Goal: Information Seeking & Learning: Find specific fact

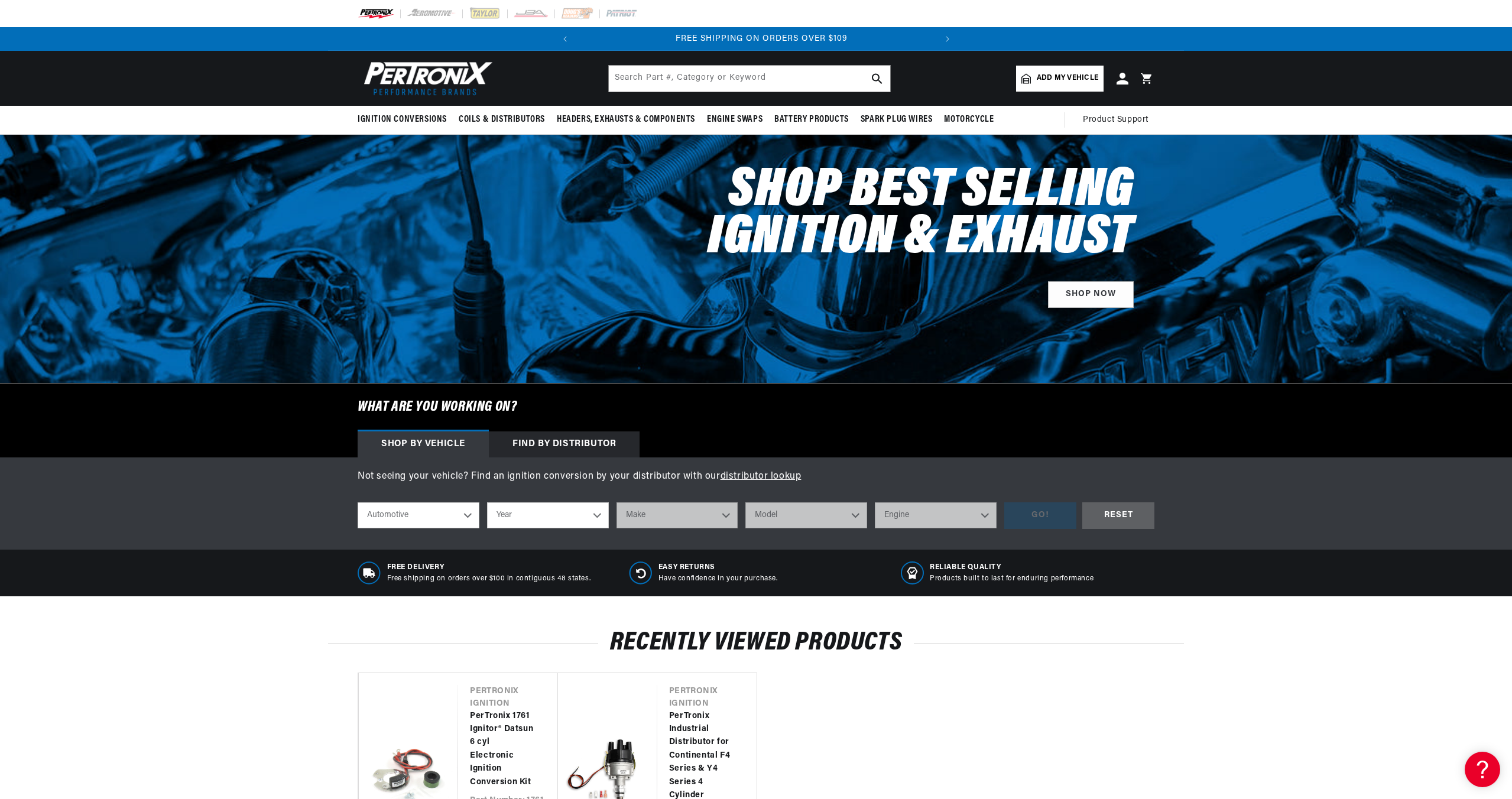
scroll to position [0, 358]
click at [591, 442] on div "Find by Distributor" at bounding box center [564, 445] width 151 height 26
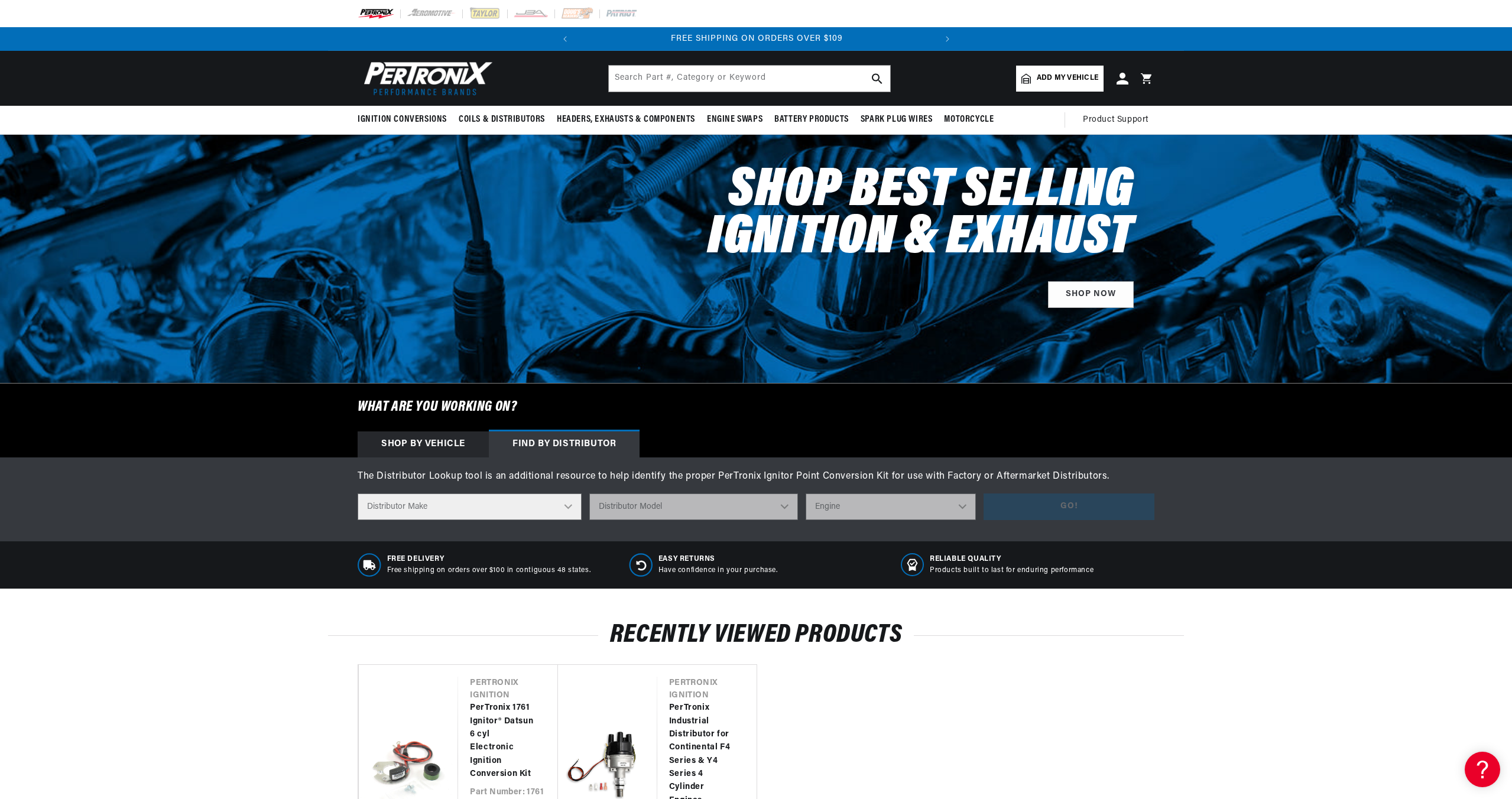
click at [551, 513] on select "Distributor Make Accel Aldon Autolite Bosch Century Chrysler Clark Colt Contine…" at bounding box center [469, 506] width 224 height 27
click at [663, 80] on input "text" at bounding box center [750, 79] width 281 height 26
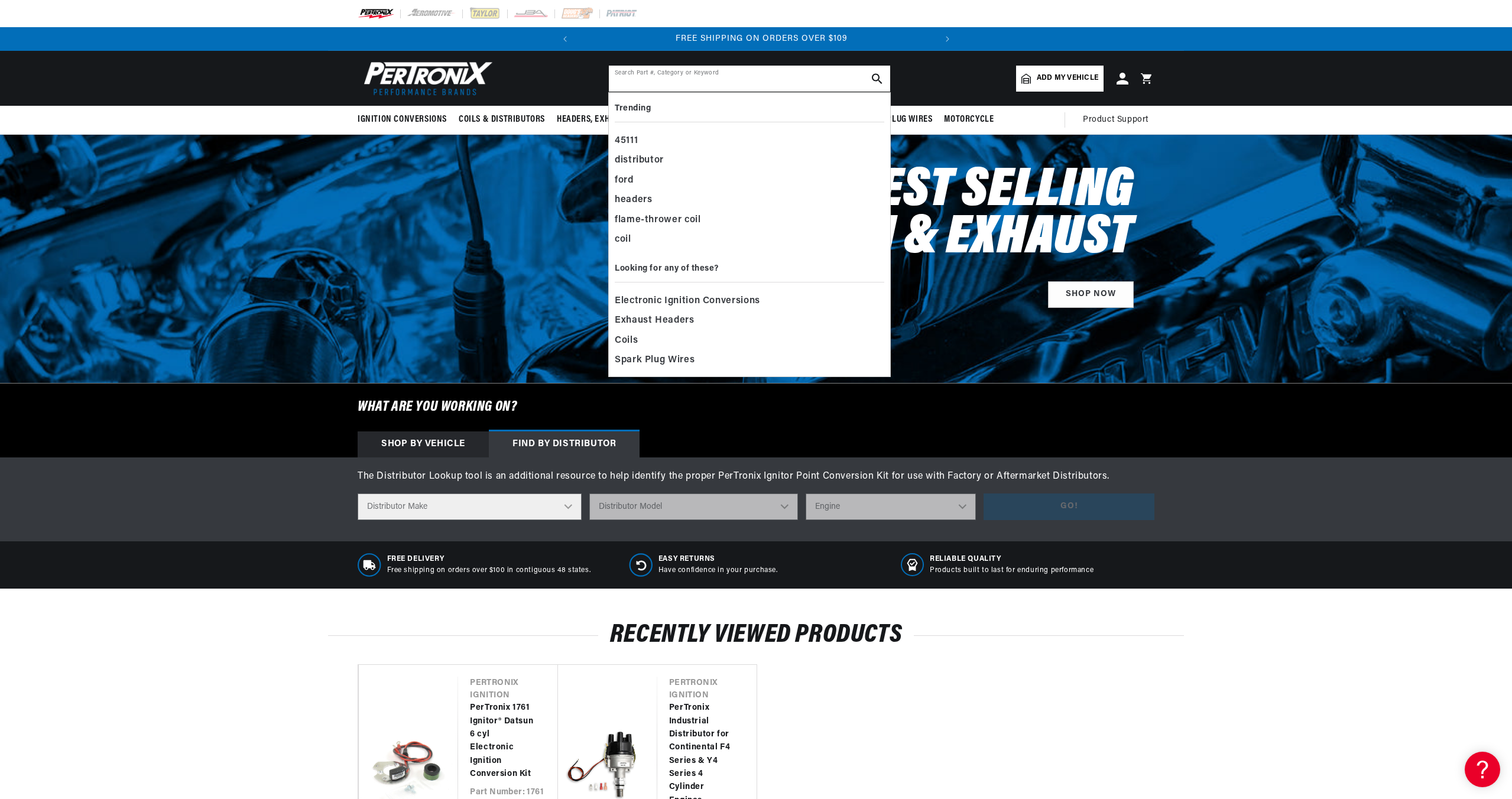
scroll to position [0, 358]
paste input "N-22100-K7201"
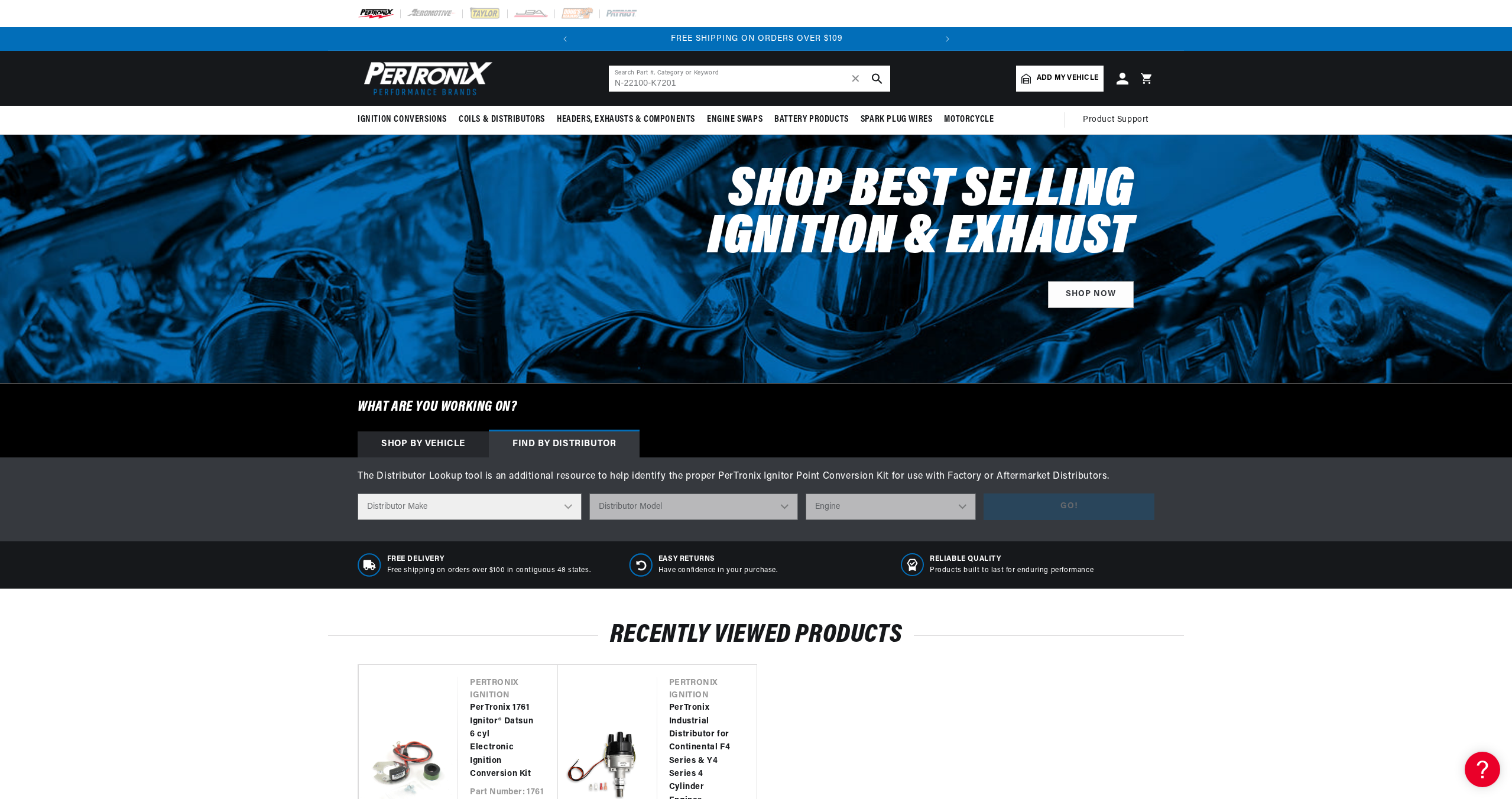
click at [622, 85] on input "N-22100-K7201" at bounding box center [750, 79] width 281 height 26
type input "22100-K7201"
click at [882, 75] on icon "search button" at bounding box center [877, 79] width 11 height 11
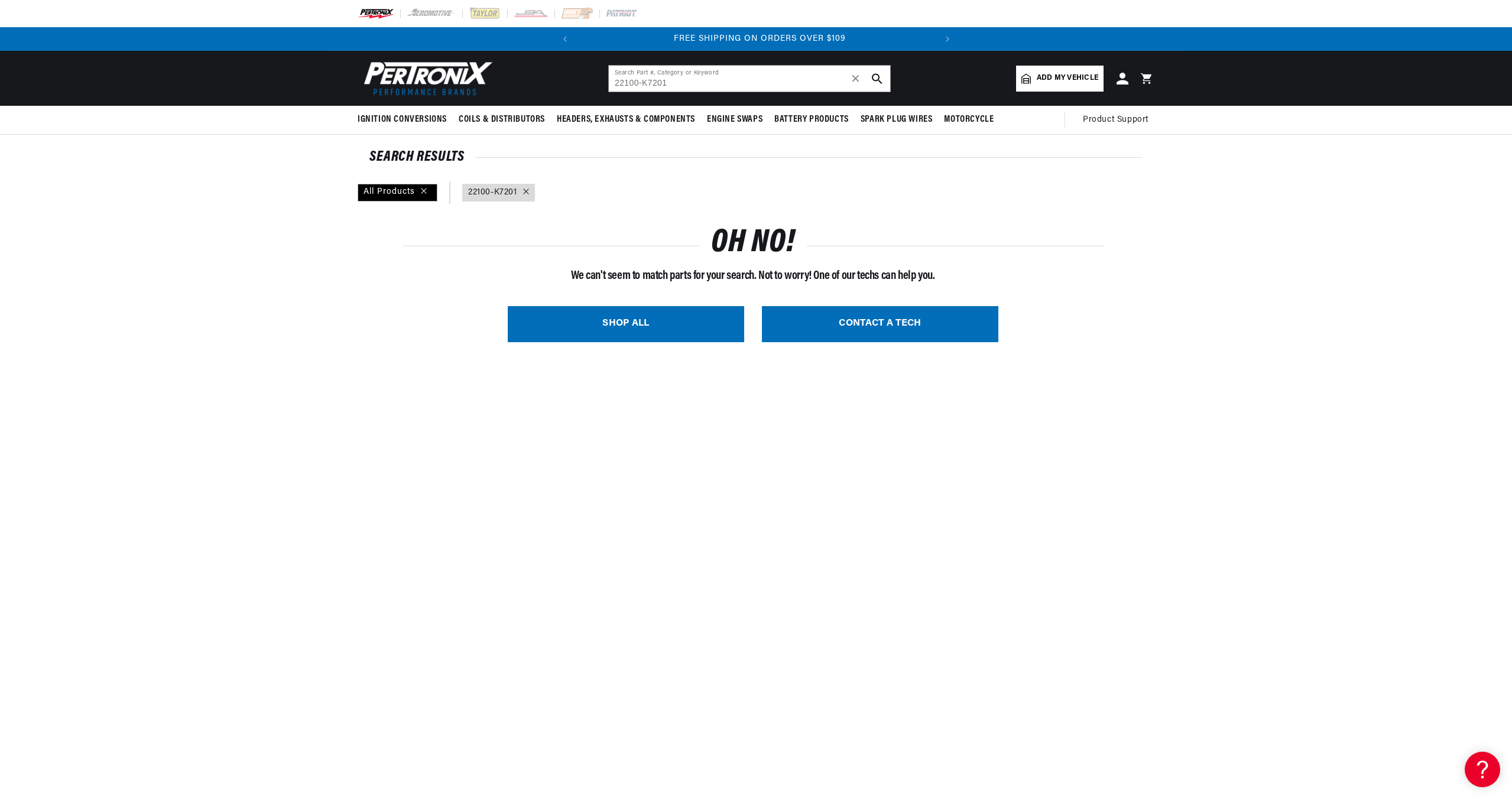
scroll to position [0, 358]
click at [524, 191] on icon at bounding box center [526, 191] width 5 height 5
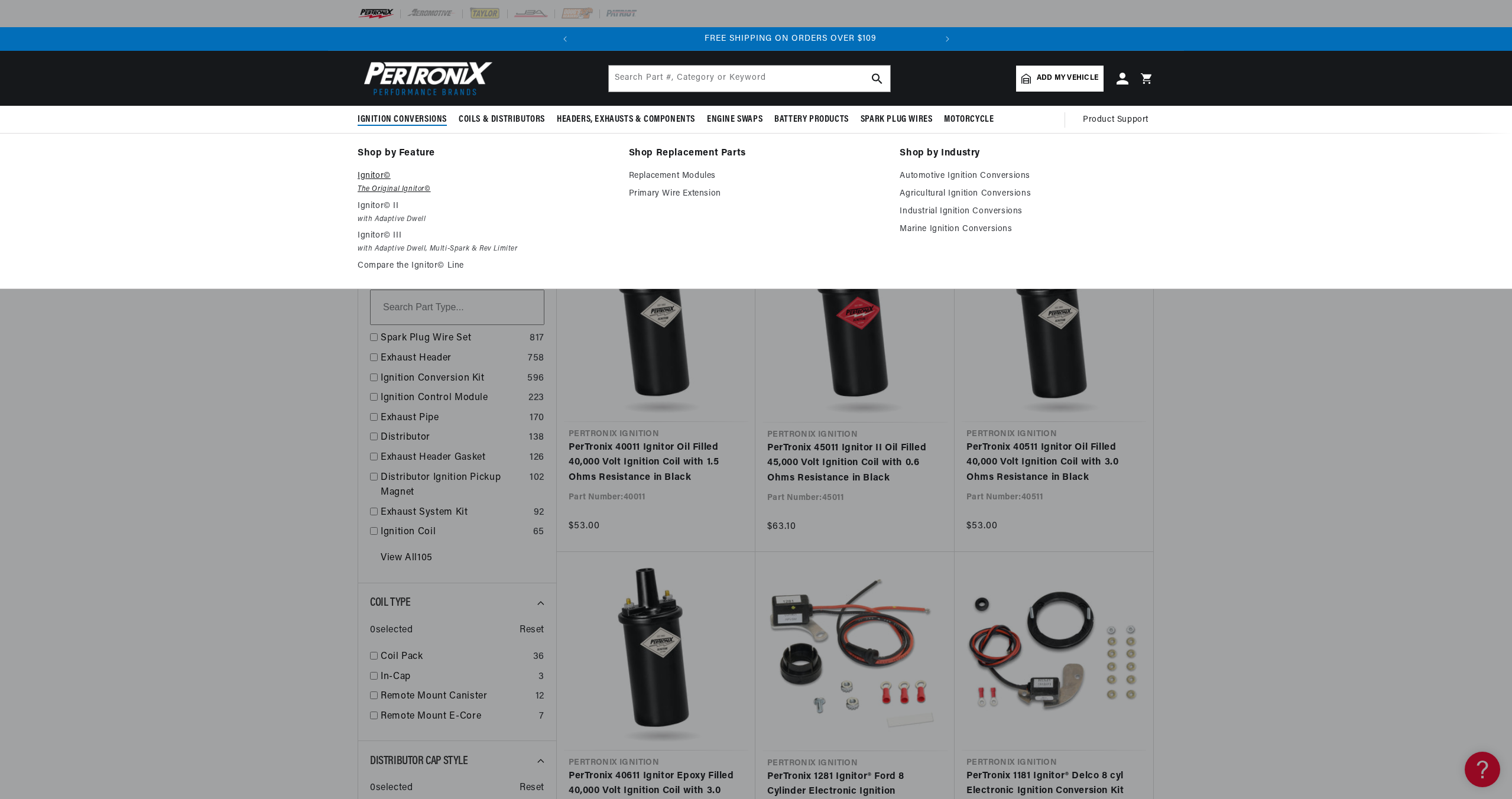
scroll to position [0, 358]
click at [377, 177] on p "Ignitor©" at bounding box center [484, 176] width 254 height 15
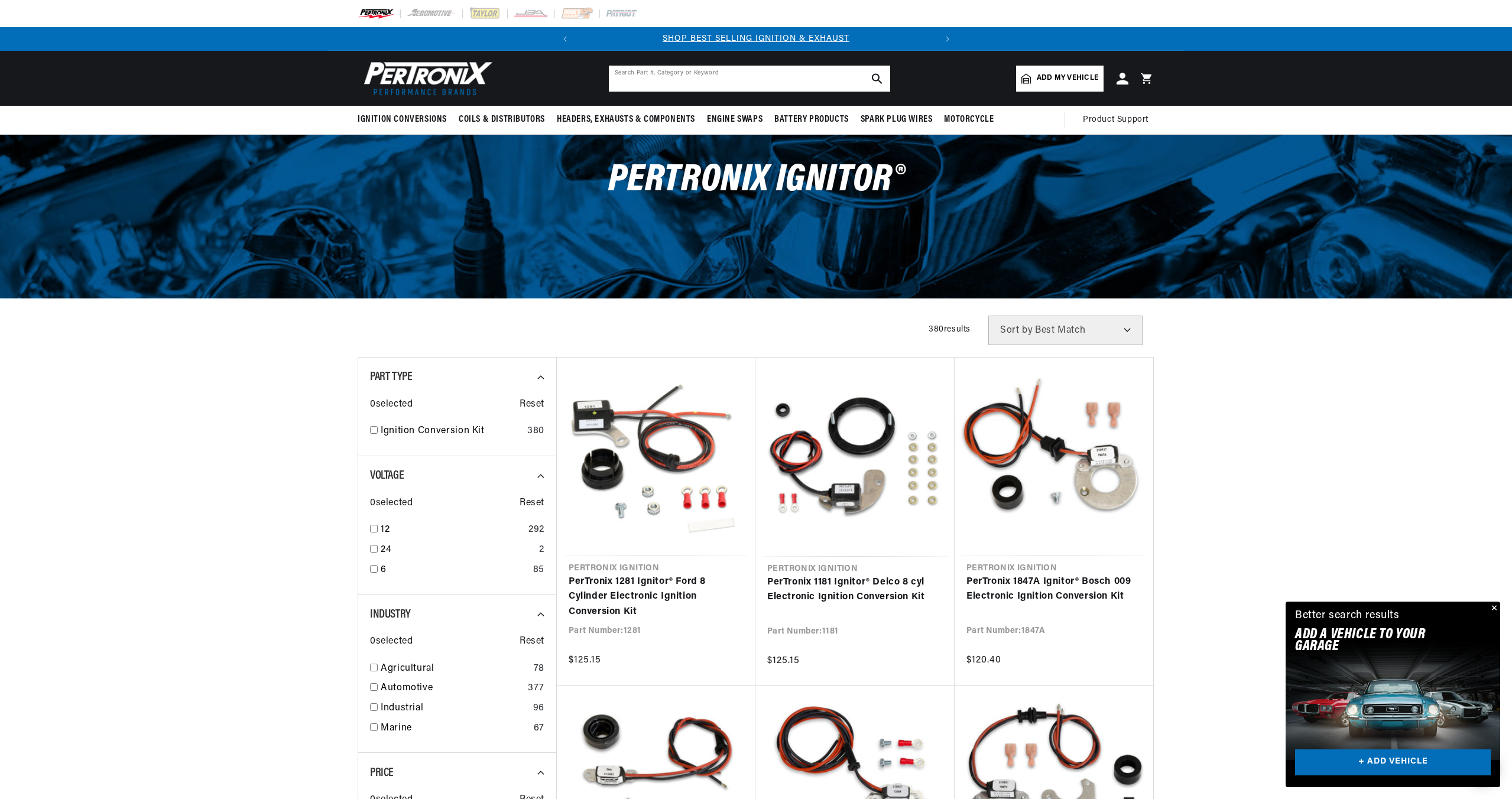
click at [640, 89] on input "text" at bounding box center [750, 79] width 281 height 26
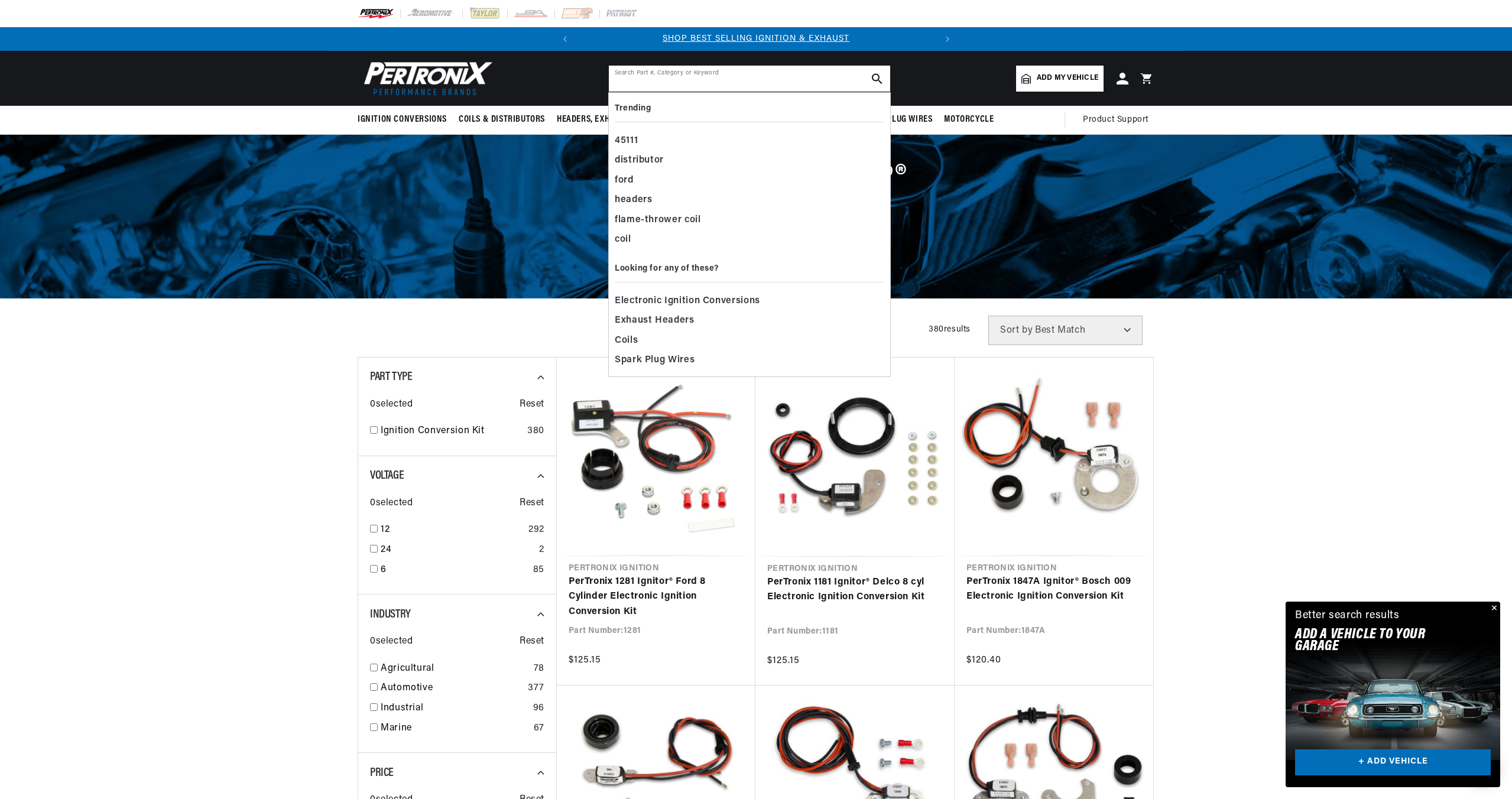
click at [640, 85] on input "text" at bounding box center [750, 79] width 281 height 26
click at [469, 95] on img at bounding box center [426, 78] width 136 height 40
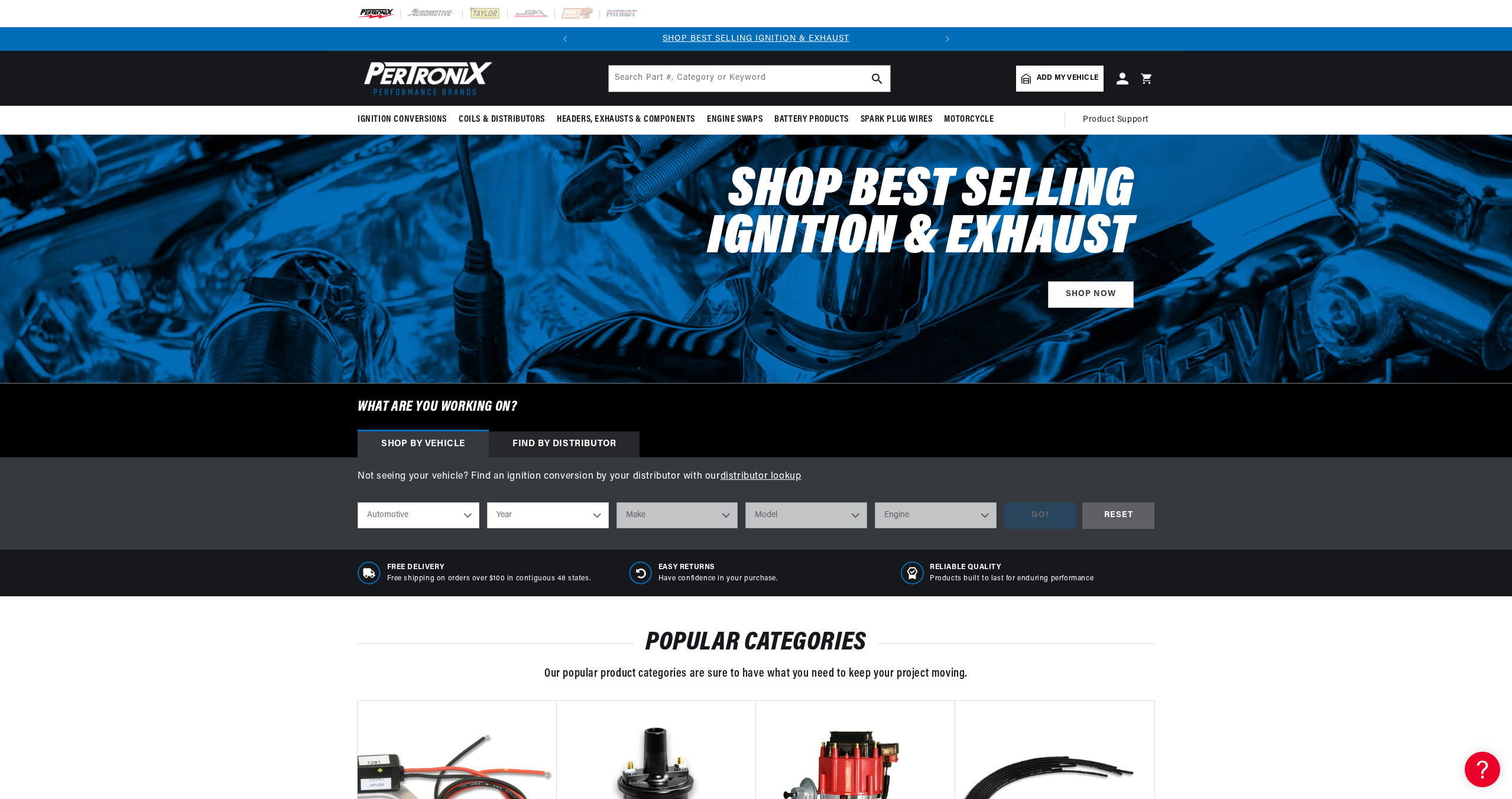
click at [568, 432] on div "Find by Distributor" at bounding box center [564, 445] width 151 height 26
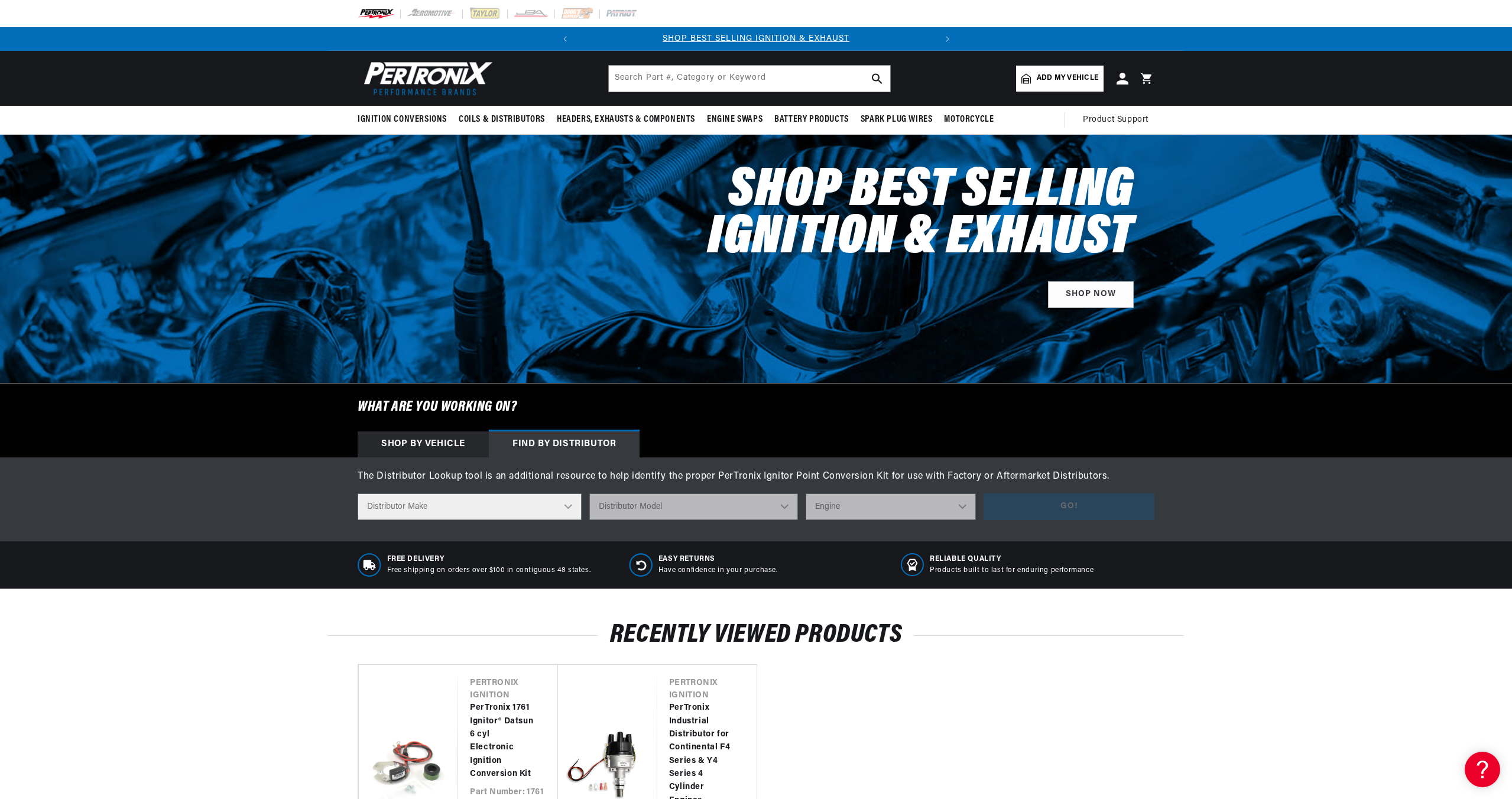
click at [542, 509] on select "Distributor Make Accel Aldon Autolite Bosch Century Chrysler Clark Colt Contine…" at bounding box center [469, 506] width 224 height 27
select select "Hitachi"
click at [358, 493] on select "Distributor Make Accel Aldon Autolite Bosch Century Chrysler Clark Colt Contine…" at bounding box center [469, 506] width 224 height 27
click at [717, 513] on select "Distributor Model D407-51 D409 D411-89 D411-B D413-99 D414-52 D415 D4A2-01 D4A6…" at bounding box center [693, 506] width 209 height 27
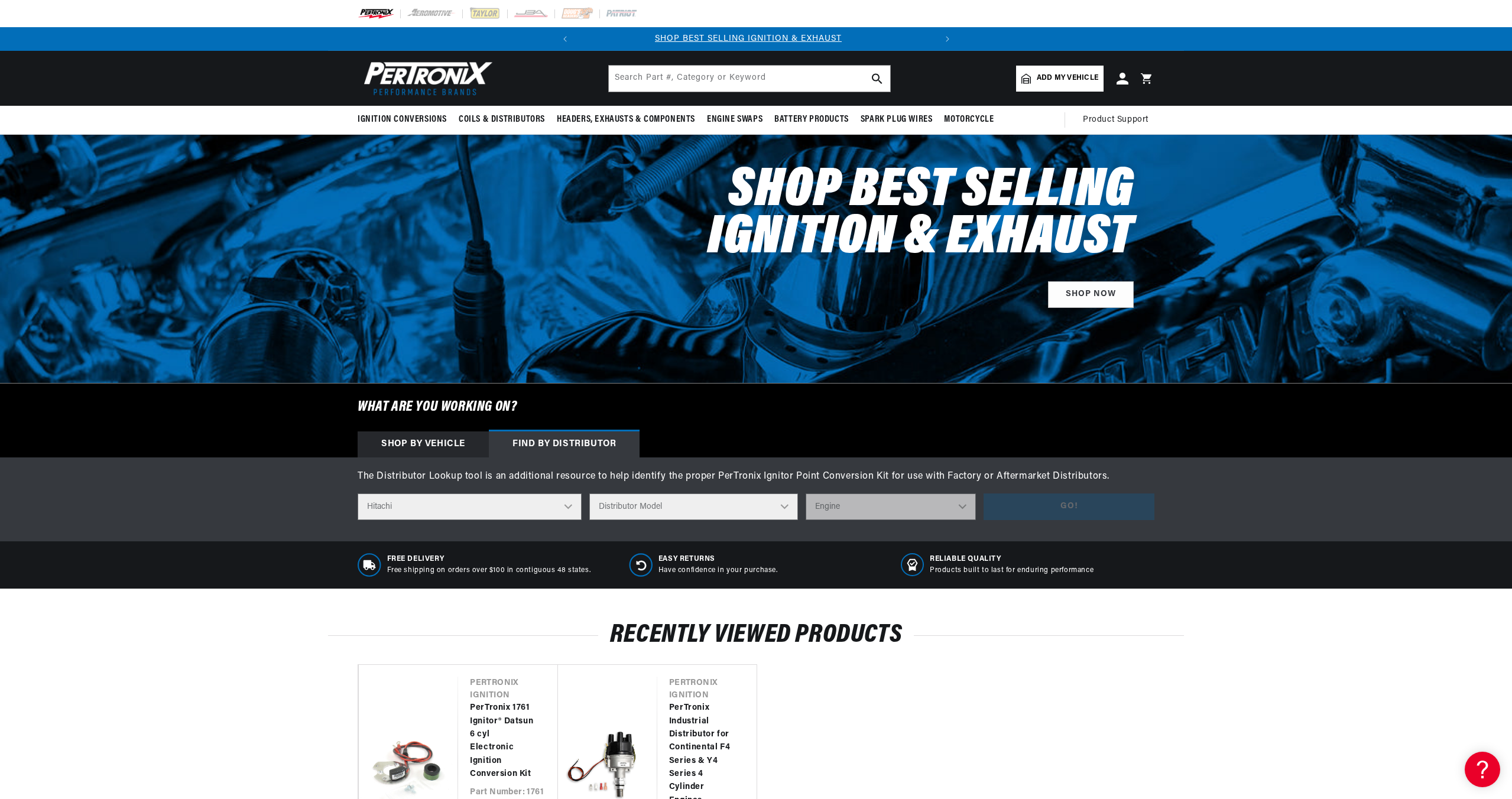
scroll to position [0, 0]
select select "D413-99"
click at [591, 493] on select "Distributor Model D407-51 D409 D411-89 D411-B D413-99 D414-52 D415 D4A2-01 D4A6…" at bounding box center [693, 506] width 209 height 27
click at [867, 513] on select "Engine 4" at bounding box center [890, 506] width 170 height 27
select select "4"
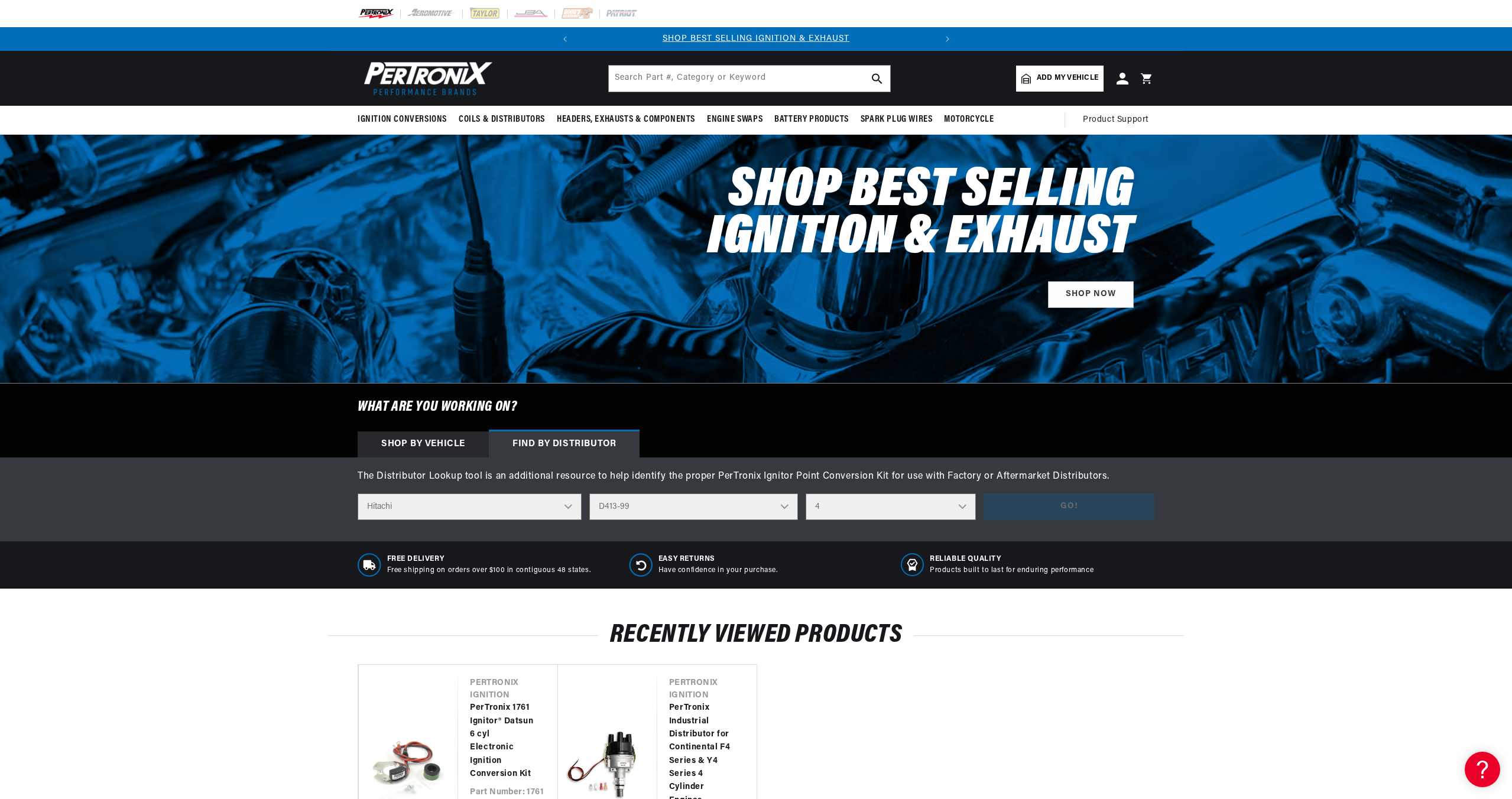
click at [807, 493] on select "Engine 4" at bounding box center [890, 506] width 170 height 27
click at [1089, 514] on button "Go!" at bounding box center [1069, 506] width 171 height 27
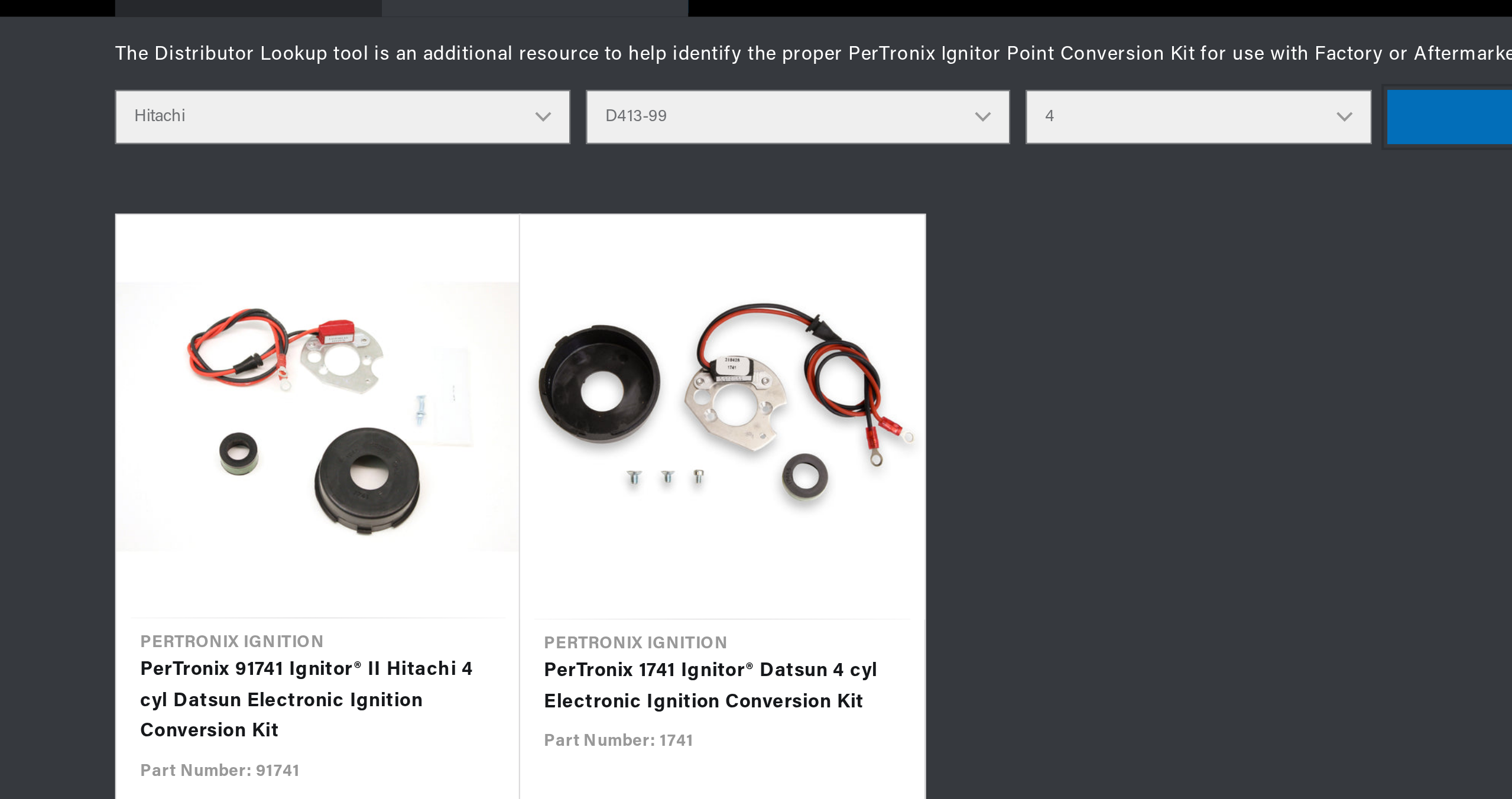
scroll to position [0, 358]
